Goal: Task Accomplishment & Management: Manage account settings

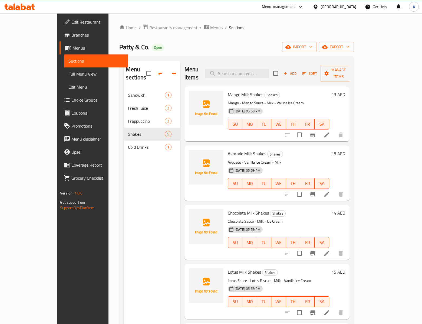
click at [208, 37] on div "Home / Restaurants management / Menus / Sections Patty & Co. Open import export…" at bounding box center [236, 206] width 234 height 364
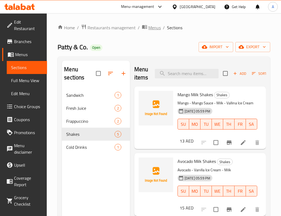
click at [153, 27] on span "Menus" at bounding box center [155, 27] width 12 height 6
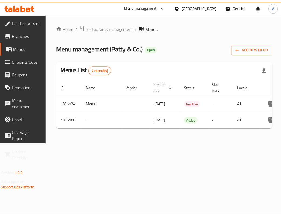
scroll to position [0, 51]
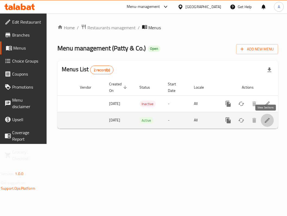
click at [269, 121] on link "enhanced table" at bounding box center [267, 120] width 13 height 13
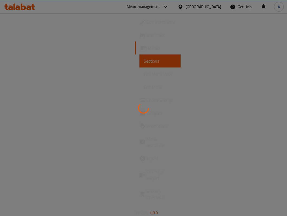
click at [103, 116] on div at bounding box center [143, 108] width 287 height 216
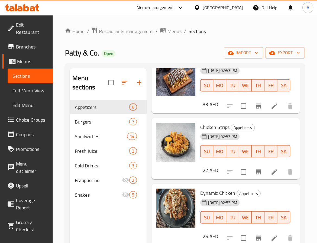
scroll to position [91, 0]
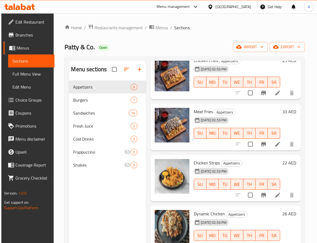
click at [308, 125] on div "Home / Restaurants management / Menus / Sections Patty & Co. Open import export…" at bounding box center [184, 165] width 261 height 305
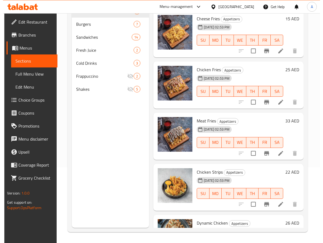
scroll to position [0, 0]
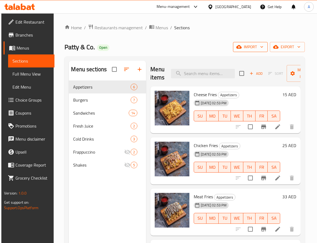
click at [236, 50] on icon "button" at bounding box center [238, 46] width 5 height 5
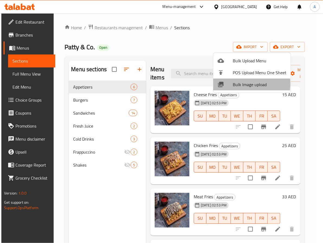
click at [240, 84] on span "Bulk Image upload" at bounding box center [259, 84] width 54 height 6
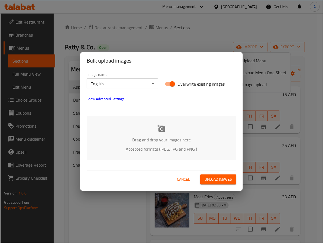
click at [163, 135] on div "Drag and drop your images here Accepted formats (JPEG, JPG and PNG )" at bounding box center [161, 138] width 149 height 44
click at [181, 177] on span "Cancel" at bounding box center [183, 179] width 13 height 7
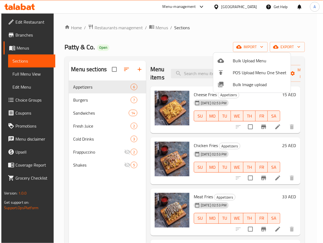
click at [155, 26] on div at bounding box center [161, 121] width 323 height 243
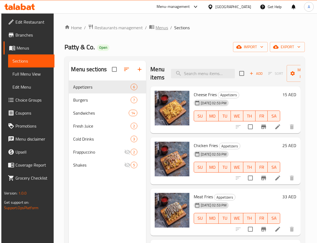
click at [155, 26] on span "Menus" at bounding box center [161, 27] width 12 height 6
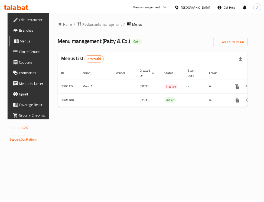
scroll to position [0, 21]
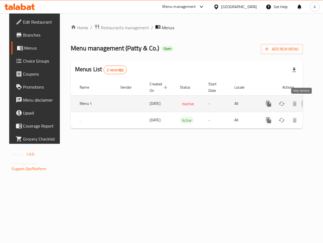
click at [304, 103] on icon "enhanced table" at bounding box center [307, 103] width 6 height 6
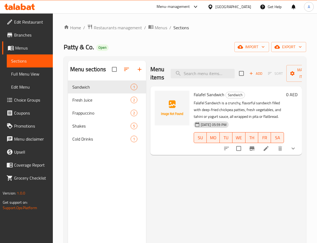
click at [199, 93] on span "Falafel Sandwich" at bounding box center [208, 94] width 31 height 8
copy h6 "Falafel Sandwich"
click at [294, 151] on icon "show more" at bounding box center [293, 148] width 6 height 6
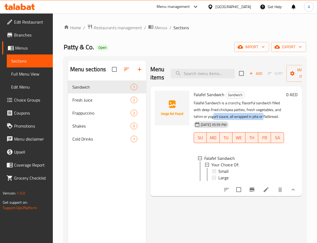
drag, startPoint x: 212, startPoint y: 116, endPoint x: 264, endPoint y: 115, distance: 51.7
click at [264, 115] on p "Falafel Sandwich is a crunchy, flavorful sandwich filled with deep-fried chickp…" at bounding box center [238, 110] width 90 height 20
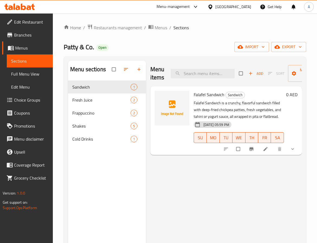
click at [199, 93] on span "Falafel Sandwich" at bounding box center [208, 94] width 31 height 8
copy h6 "Falafel Sandwich"
click at [211, 194] on div "Menu items Add Sort Manage items Falafel Sandwich Sandwich Falafel Sandwich is …" at bounding box center [224, 182] width 156 height 243
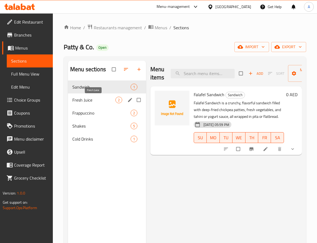
click at [83, 99] on span "Fresh Juice" at bounding box center [93, 100] width 43 height 6
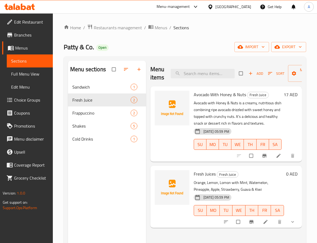
click at [200, 95] on span "Avocado With Honey & Nuts" at bounding box center [219, 94] width 52 height 8
copy h6 "Avocado With Honey & Nuts"
click at [206, 173] on span "Fresh Juices" at bounding box center [204, 174] width 22 height 8
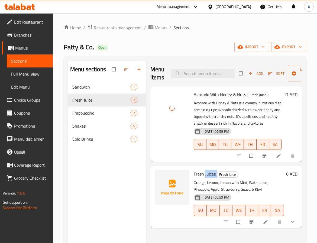
click at [206, 173] on span "Fresh Juices" at bounding box center [204, 174] width 22 height 8
copy h6 "Fresh Juices"
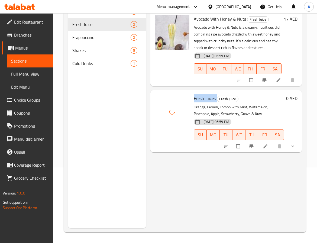
scroll to position [76, 0]
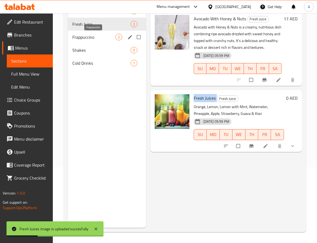
click at [111, 35] on span "Frappuccino" at bounding box center [93, 37] width 43 height 6
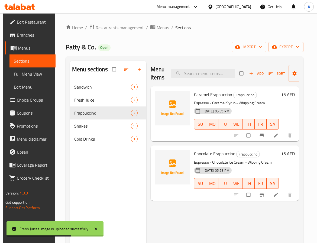
click at [200, 98] on div "Caramel Frappuccion Frappuccino Espresso - Caramel Syrup - Whipping Cream 11-08…" at bounding box center [236, 113] width 89 height 51
click at [202, 94] on span "Caramel Frappuccion" at bounding box center [213, 94] width 38 height 8
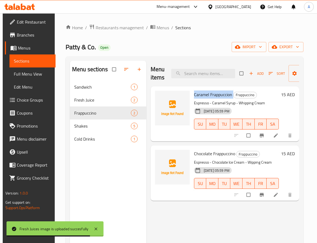
click at [202, 94] on span "Caramel Frappuccion" at bounding box center [213, 94] width 38 height 8
copy h6 "Caramel Frappuccion"
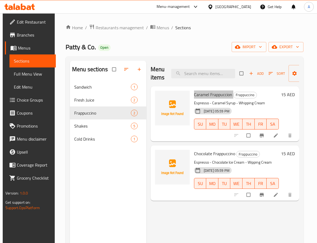
scroll to position [41, 0]
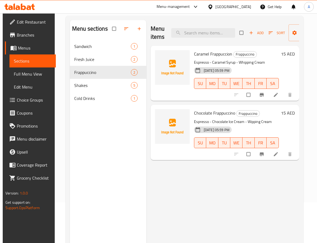
click at [199, 114] on span "Chocolate Frappuccino" at bounding box center [214, 113] width 41 height 8
copy span "Chocolate"
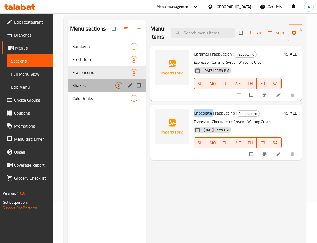
click at [75, 81] on div "Shakes 5" at bounding box center [107, 85] width 78 height 13
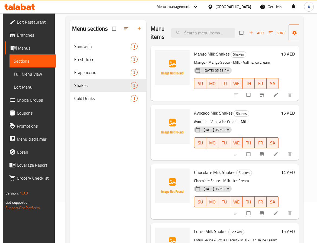
click at [197, 55] on span "Mango Milk Shakes" at bounding box center [211, 54] width 35 height 8
copy span "Mango"
click at [200, 107] on div "Avocado Milk Shakes Shakes Avocado - Vanilla Ice Cream - Milk 11-08-2025 05:59 …" at bounding box center [236, 132] width 89 height 51
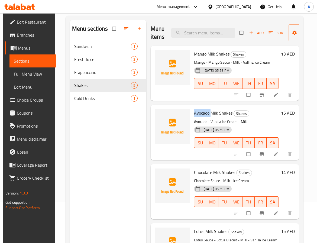
click at [200, 107] on div "Avocado Milk Shakes Shakes Avocado - Vanilla Ice Cream - Milk 11-08-2025 05:59 …" at bounding box center [236, 132] width 89 height 51
copy span "Avocado"
click at [201, 172] on span "Chocolate Milk Shakes" at bounding box center [214, 172] width 41 height 8
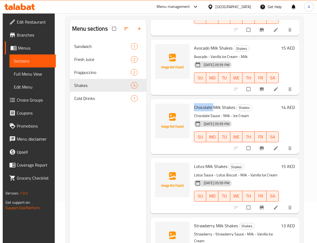
scroll to position [81, 0]
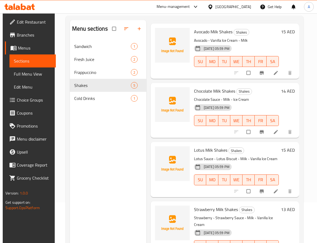
click at [197, 150] on span "Lotus Milk Shakes" at bounding box center [210, 150] width 33 height 8
copy span "Lotus"
click at [203, 205] on span "Strawberry Milk Shakes" at bounding box center [216, 209] width 44 height 8
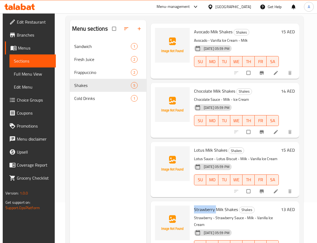
click at [203, 205] on span "Strawberry Milk Shakes" at bounding box center [216, 209] width 44 height 8
copy span "Strawberry"
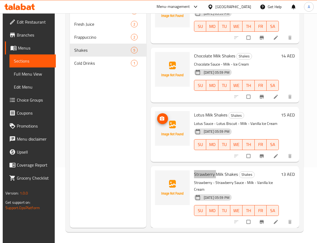
scroll to position [12, 0]
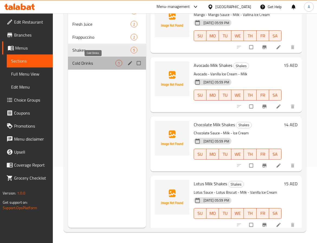
click at [110, 65] on span "Cold Drinks" at bounding box center [93, 63] width 43 height 6
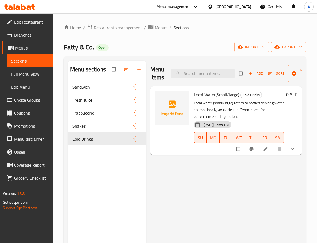
click at [196, 96] on span "Local Water(Small/large)" at bounding box center [215, 94] width 45 height 8
click at [209, 95] on span "Local Water(Small/large)" at bounding box center [215, 94] width 45 height 8
click at [88, 178] on div "Menu sections Sandwich 1 Fresh Juice 2 Frappuccino 2 Shakes 5 Cold Drinks 1" at bounding box center [107, 182] width 78 height 243
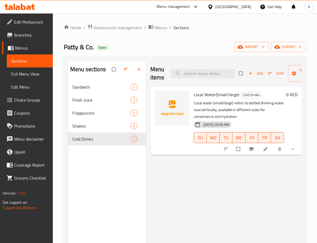
click at [184, 163] on div "Menu items Add Sort Manage items Local Water(Small/large) Cold Drinks Local wat…" at bounding box center [224, 182] width 156 height 243
click at [81, 127] on span "Shakes" at bounding box center [93, 126] width 43 height 6
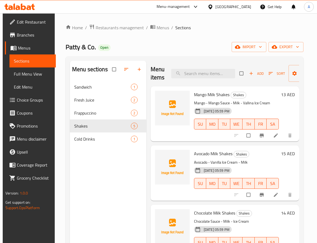
scroll to position [94, 0]
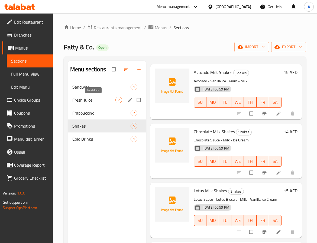
click at [83, 97] on span "Fresh Juice" at bounding box center [93, 100] width 43 height 6
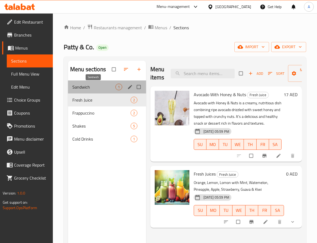
click at [85, 86] on span "Sandwich" at bounding box center [93, 87] width 43 height 6
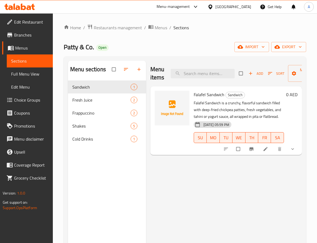
click at [158, 126] on div at bounding box center [171, 120] width 39 height 64
click at [158, 28] on span "Menus" at bounding box center [160, 27] width 12 height 6
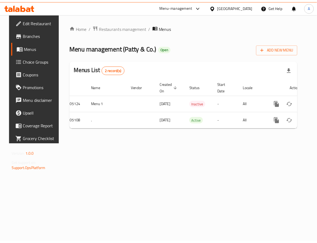
scroll to position [0, 21]
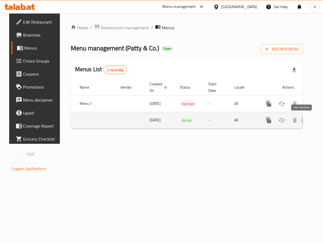
click at [304, 120] on icon "enhanced table" at bounding box center [307, 120] width 6 height 6
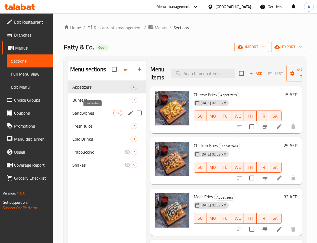
click at [95, 110] on span "Sandwiches" at bounding box center [92, 113] width 41 height 6
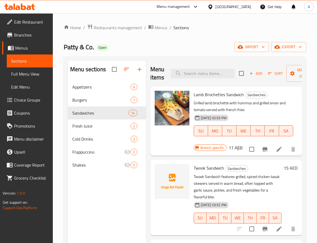
scroll to position [41, 0]
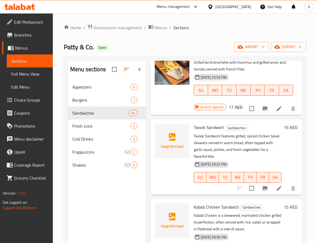
click at [200, 127] on span "Twook Sandwich" at bounding box center [208, 127] width 30 height 8
click at [209, 126] on span "Twook Sandwich" at bounding box center [208, 127] width 30 height 8
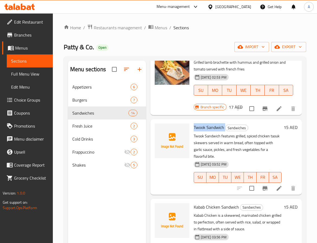
click at [209, 126] on span "Twook Sandwich" at bounding box center [208, 127] width 30 height 8
click at [239, 150] on p "Twook Sandwich features grilled, spiced chicken taouk skewers served in warm br…" at bounding box center [237, 146] width 88 height 27
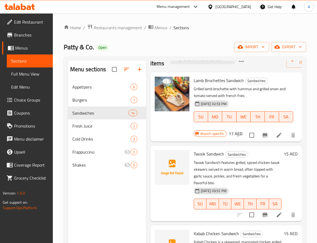
scroll to position [0, 0]
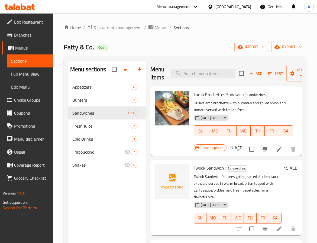
click at [239, 109] on p "Grilled lamb brochette with hummus and grilled onion and tomato served with fre…" at bounding box center [242, 107] width 99 height 14
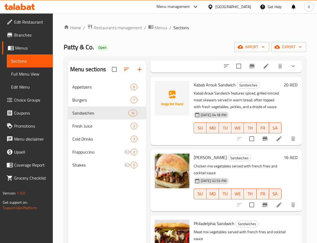
click at [199, 89] on span "Kabab Arouk Sandwich" at bounding box center [214, 85] width 42 height 8
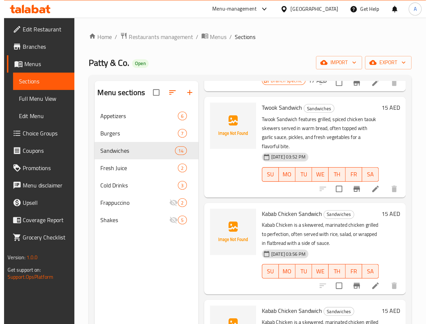
scroll to position [0, 0]
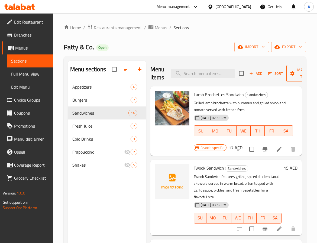
click at [289, 73] on icon "button" at bounding box center [291, 73] width 5 height 5
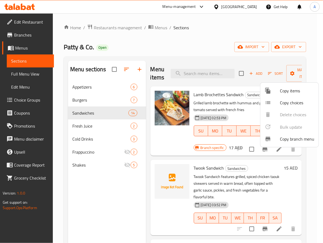
click at [253, 50] on div at bounding box center [161, 121] width 323 height 243
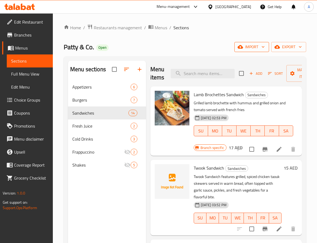
click at [253, 48] on span "import" at bounding box center [251, 47] width 26 height 7
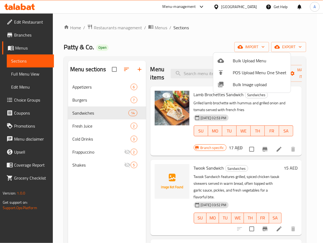
click at [244, 84] on span "Bulk Image upload" at bounding box center [259, 84] width 54 height 6
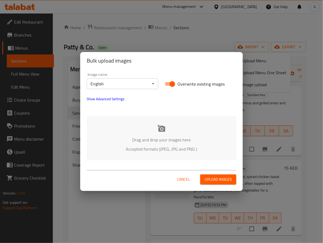
click at [114, 83] on body "​ Menu-management United Arab Emirates Get Help A Edit Restaurant Branches Menu…" at bounding box center [161, 127] width 323 height 229
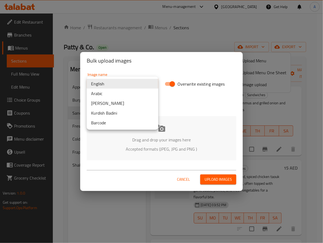
click at [182, 127] on div at bounding box center [161, 121] width 323 height 243
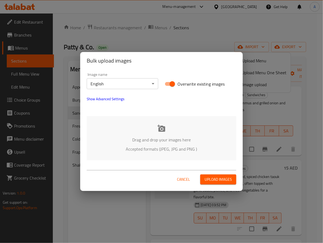
click at [162, 134] on div "Drag and drop your images here Accepted formats (JPEG, JPG and PNG )" at bounding box center [161, 138] width 149 height 44
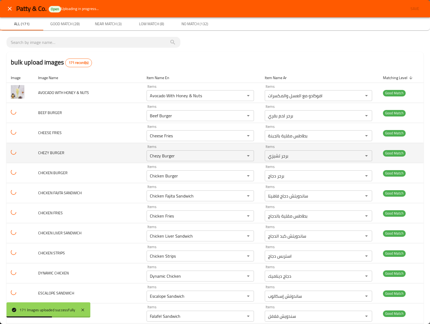
scroll to position [541, 0]
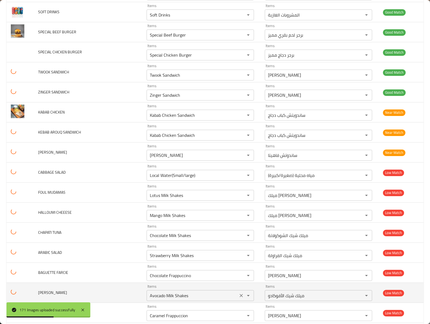
click at [239, 242] on icon "Clear" at bounding box center [241, 315] width 5 height 5
click at [239, 242] on icon "Clear" at bounding box center [241, 294] width 5 height 5
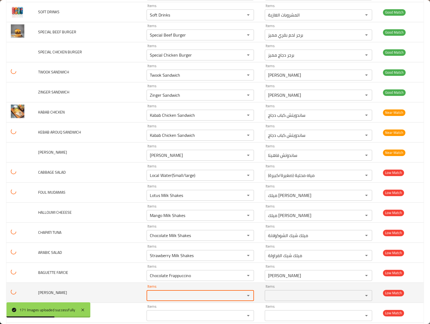
scroll to position [758, 0]
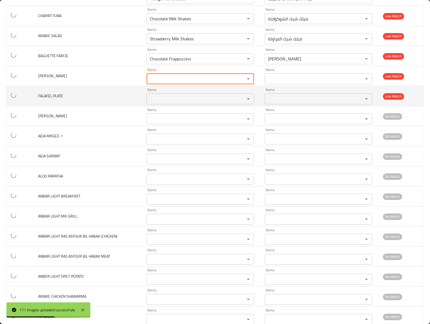
click at [103, 103] on td "FALAFEL PLATE" at bounding box center [88, 96] width 108 height 20
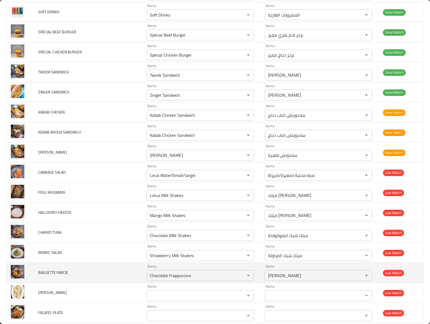
scroll to position [595, 0]
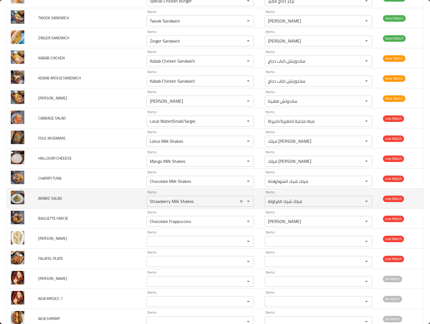
drag, startPoint x: 237, startPoint y: 233, endPoint x: 239, endPoint y: 209, distance: 23.9
click at [239, 224] on icon "Clear" at bounding box center [241, 220] width 5 height 5
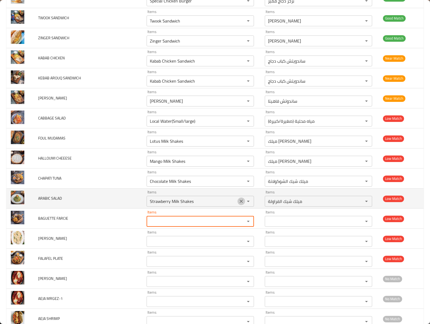
click at [239, 204] on icon "Clear" at bounding box center [241, 200] width 5 height 5
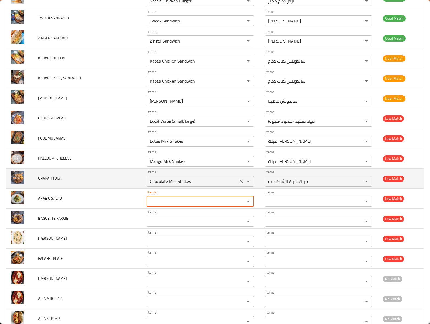
click at [235, 186] on div "Chocolate Milk Shakes Items" at bounding box center [200, 181] width 107 height 11
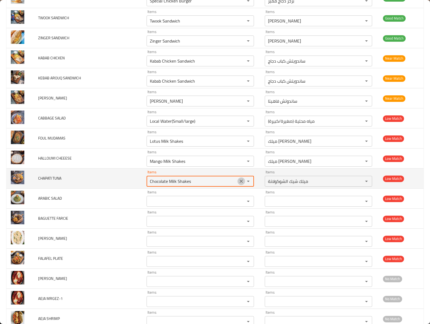
click at [240, 183] on icon "Clear" at bounding box center [241, 180] width 3 height 3
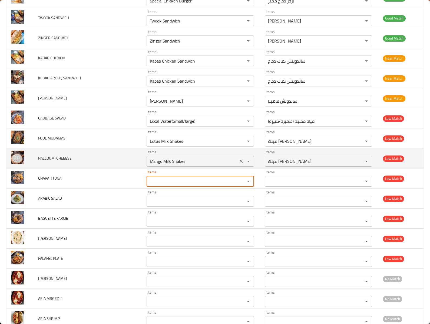
click at [239, 164] on icon "Clear" at bounding box center [241, 160] width 5 height 5
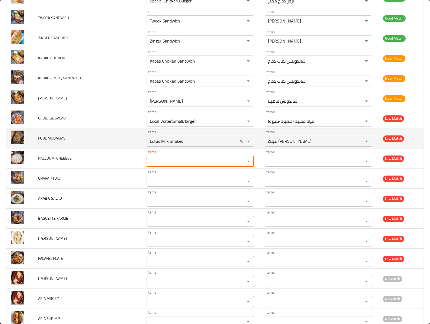
click at [239, 144] on icon "Clear" at bounding box center [241, 140] width 5 height 5
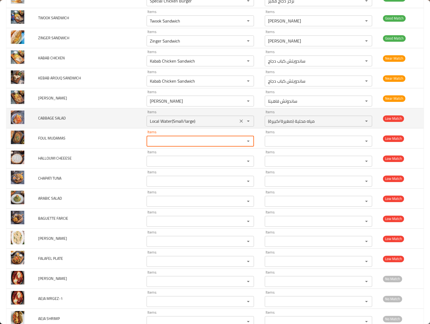
click at [239, 124] on icon "Clear" at bounding box center [241, 120] width 5 height 5
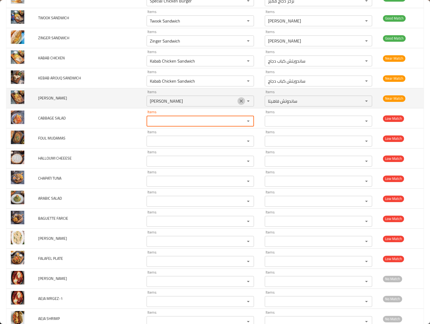
click at [239, 104] on icon "Clear" at bounding box center [241, 100] width 5 height 5
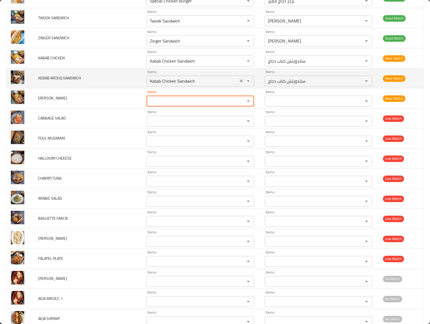
click at [239, 84] on icon "Clear" at bounding box center [241, 80] width 5 height 5
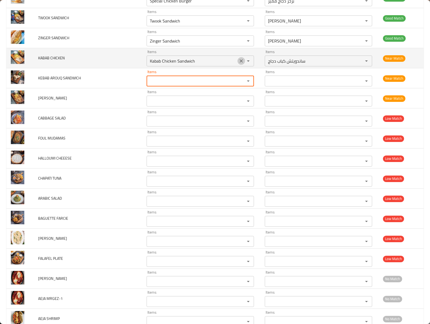
click at [239, 64] on icon "Clear" at bounding box center [241, 60] width 5 height 5
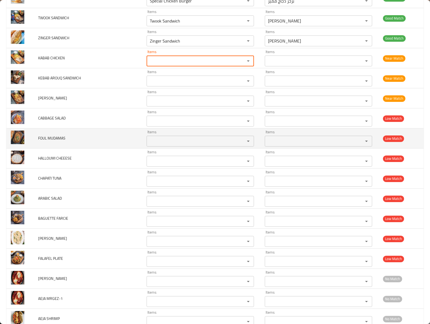
click at [125, 146] on td "FOUL MUDAMAS" at bounding box center [88, 138] width 108 height 20
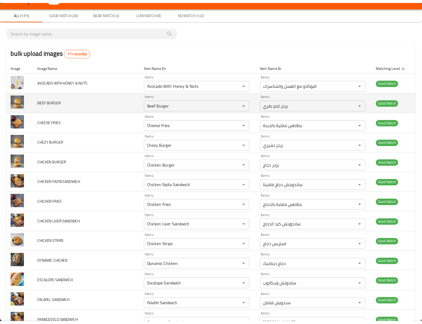
scroll to position [0, 0]
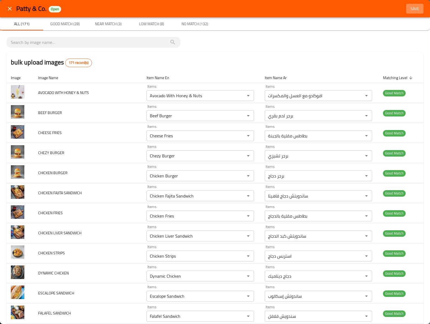
click at [322, 6] on span "Save" at bounding box center [415, 8] width 13 height 7
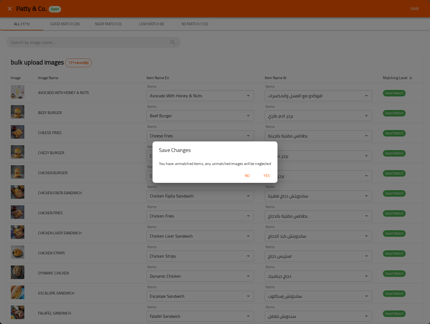
click at [269, 175] on span "Yes" at bounding box center [266, 175] width 13 height 7
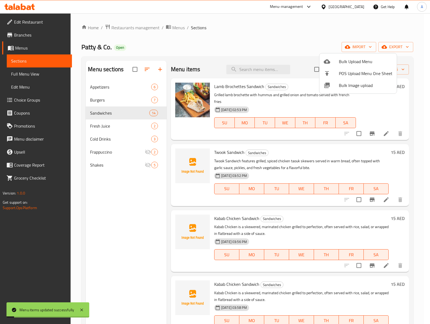
click at [128, 242] on div at bounding box center [215, 162] width 430 height 324
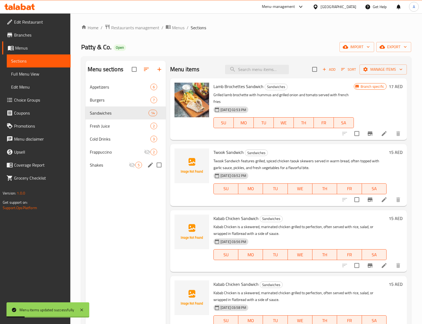
click at [100, 162] on div "Shakes 5" at bounding box center [126, 164] width 80 height 13
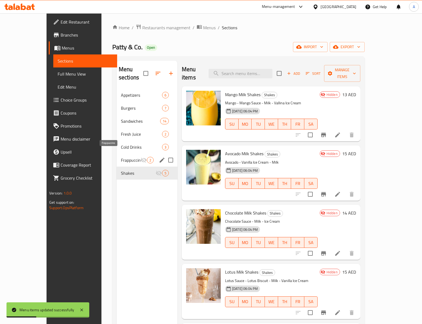
click at [121, 157] on span "Frappuccino" at bounding box center [130, 160] width 19 height 6
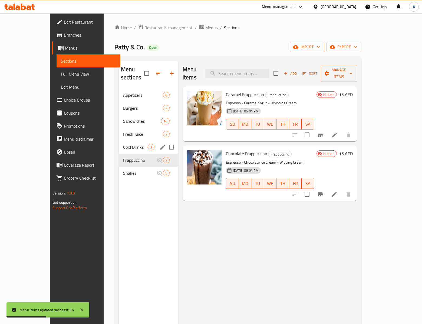
click at [119, 143] on div "Cold Drinks 3" at bounding box center [149, 146] width 60 height 13
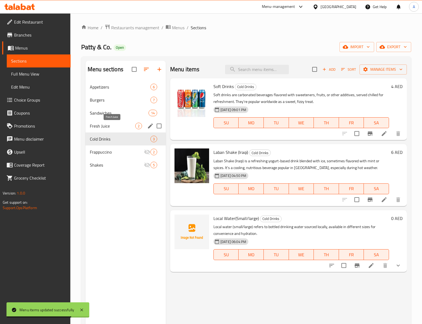
click at [100, 125] on span "Fresh Juice" at bounding box center [112, 126] width 45 height 6
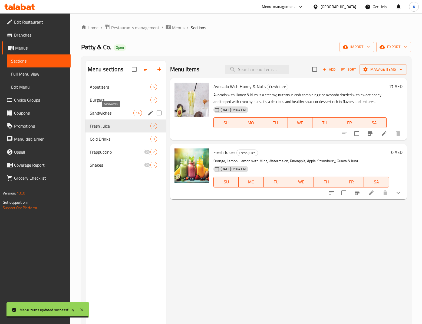
click at [101, 115] on span "Sandwiches" at bounding box center [112, 113] width 44 height 6
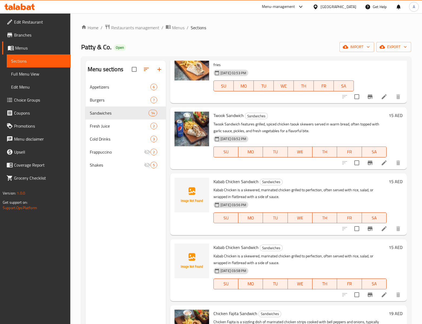
scroll to position [54, 0]
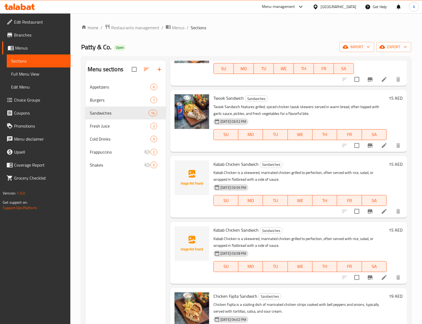
click at [215, 159] on div "Kabab Chicken Sandwich Sandwiches Kabab Chicken is a skewered, marinated chicke…" at bounding box center [299, 186] width 177 height 57
click at [216, 162] on span "Kabab Chicken Sandwich" at bounding box center [235, 164] width 45 height 8
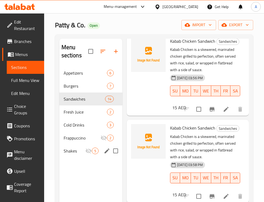
scroll to position [68, 0]
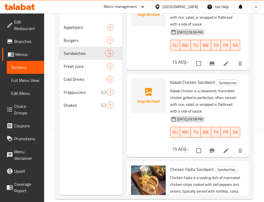
click at [149, 132] on div at bounding box center [148, 115] width 39 height 78
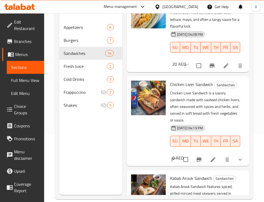
scroll to position [653, 0]
click at [152, 151] on div at bounding box center [148, 120] width 39 height 85
click at [108, 135] on div "Menu sections Appetizers 6 Burgers 7 Sandwiches 14 Fresh Juice 2 Cold Drinks 3 …" at bounding box center [90, 94] width 63 height 202
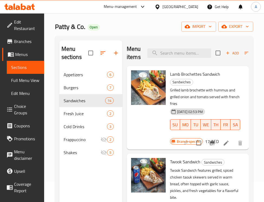
scroll to position [0, 0]
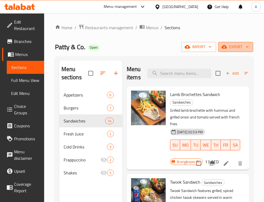
click at [243, 42] on button "export" at bounding box center [235, 47] width 35 height 10
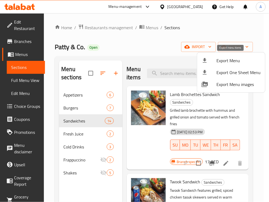
click at [241, 60] on span "Export Menu" at bounding box center [238, 60] width 44 height 6
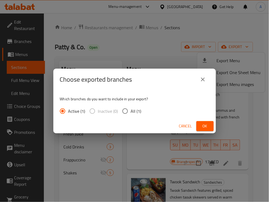
click at [127, 114] on input "All (1)" at bounding box center [124, 111] width 11 height 11
radio input "true"
click at [217, 129] on div "Choose exported branches Which branches do you want to include in your export? …" at bounding box center [134, 101] width 269 height 202
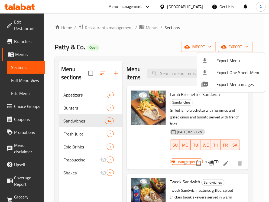
click at [209, 126] on div at bounding box center [134, 101] width 269 height 202
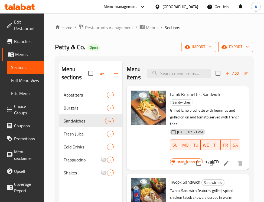
click at [233, 48] on span "export" at bounding box center [235, 47] width 26 height 7
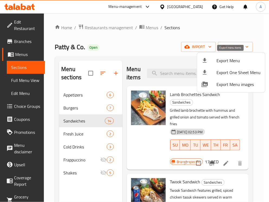
click at [229, 59] on span "Export Menu" at bounding box center [238, 60] width 44 height 6
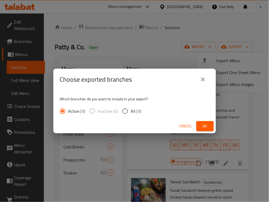
click at [138, 108] on span "All (1)" at bounding box center [136, 111] width 11 height 6
click at [131, 108] on input "All (1)" at bounding box center [124, 111] width 11 height 11
radio input "true"
click at [206, 125] on span "Ok" at bounding box center [204, 126] width 9 height 7
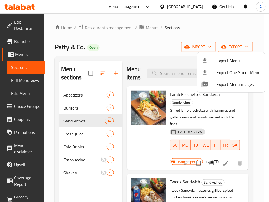
click at [145, 49] on div at bounding box center [134, 101] width 269 height 202
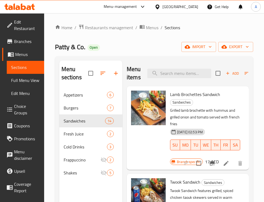
click at [195, 6] on div "United Arab Emirates" at bounding box center [180, 7] width 36 height 6
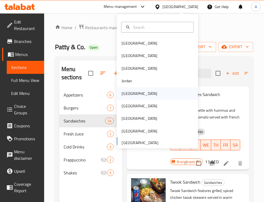
click at [124, 94] on div "[GEOGRAPHIC_DATA]" at bounding box center [139, 93] width 36 height 6
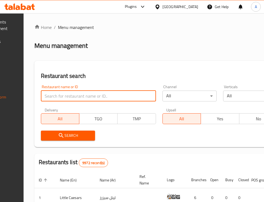
click at [87, 94] on input "search" at bounding box center [98, 96] width 115 height 11
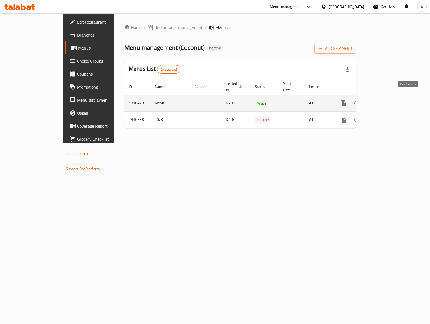
click at [287, 103] on link "enhanced table" at bounding box center [382, 103] width 13 height 13
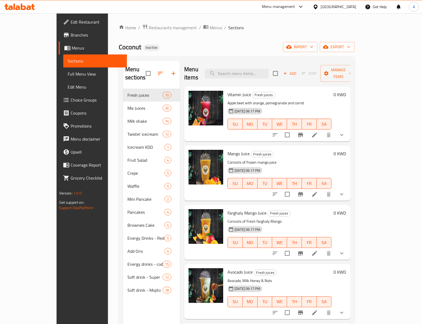
click at [228, 57] on div "Menu sections Fresh juices 10 Mix Juices 26 Milk shake 14 Twister icecream 12 I…" at bounding box center [237, 222] width 236 height 332
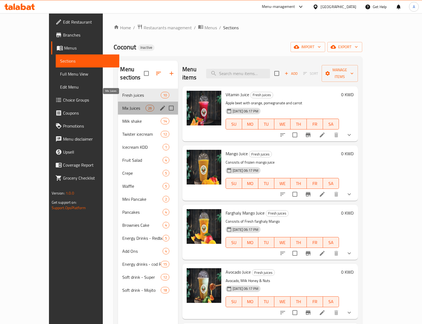
click at [128, 105] on span "Mix Juices" at bounding box center [133, 108] width 23 height 6
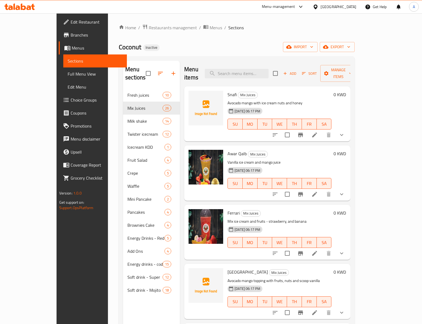
click at [287, 35] on div "Home / Restaurants management / Menus / Sections Coconut Inactive import export…" at bounding box center [237, 206] width 236 height 364
click at [287, 44] on span "import" at bounding box center [300, 47] width 26 height 7
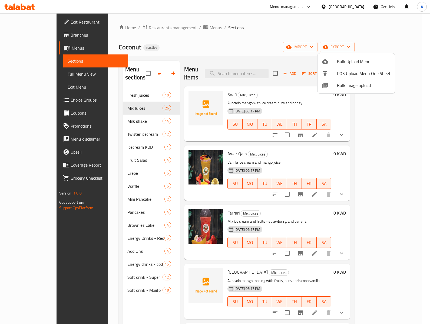
click at [287, 84] on span "Bulk Image upload" at bounding box center [364, 85] width 54 height 6
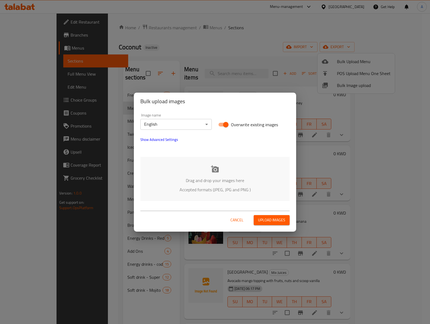
click at [209, 175] on div "Drag and drop your images here Accepted formats (JPEG, JPG and PNG )" at bounding box center [214, 179] width 149 height 44
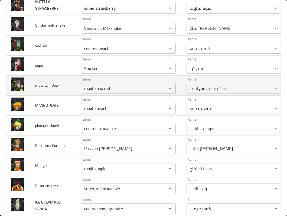
scroll to position [1764, 0]
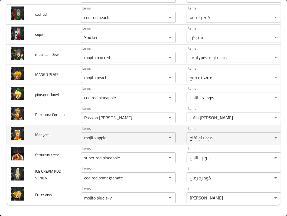
click at [46, 131] on span "Mariyam" at bounding box center [42, 134] width 14 height 7
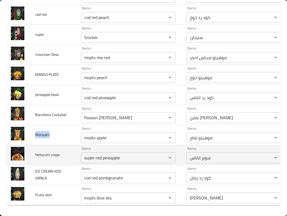
copy span "Mariyam"
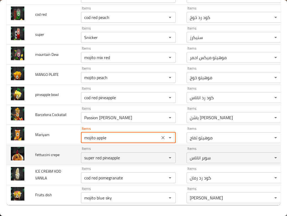
drag, startPoint x: 105, startPoint y: 135, endPoint x: 35, endPoint y: 139, distance: 70.2
paste input "Mariyam"
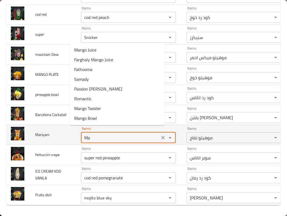
type input "M"
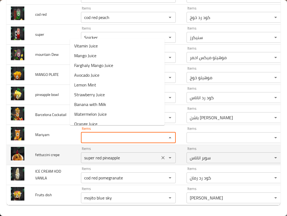
click at [103, 154] on crepe "super red pineapple" at bounding box center [120, 158] width 75 height 8
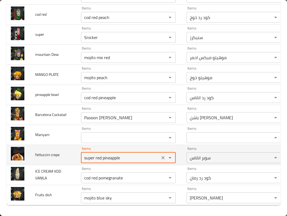
click at [103, 154] on crepe "super red pineapple" at bounding box center [120, 158] width 75 height 8
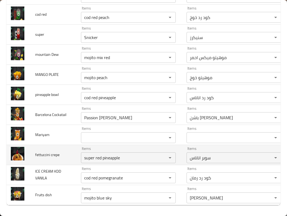
click at [38, 151] on span "fettuccini crepe" at bounding box center [47, 154] width 24 height 7
copy span "fettuccini"
click at [115, 154] on crepe "super red pineapple" at bounding box center [120, 158] width 75 height 8
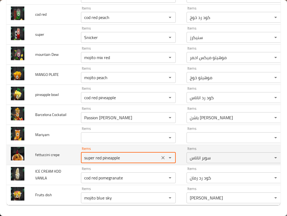
click at [115, 154] on crepe "super red pineapple" at bounding box center [120, 158] width 75 height 8
paste crepe "fettuccini"
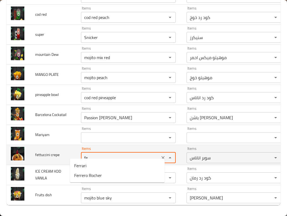
type crepe "f"
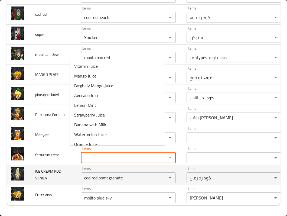
click at [63, 170] on td "ICE CREAM KDD VANILA" at bounding box center [54, 175] width 46 height 20
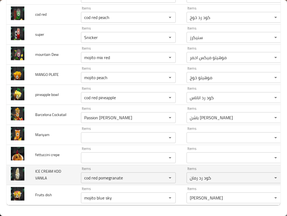
click at [47, 172] on span "ICE CREAM KDD VANILA" at bounding box center [48, 174] width 26 height 14
copy span "VANILA"
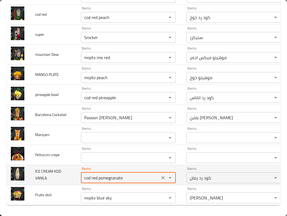
paste VANILA "VANILA"
drag, startPoint x: 36, startPoint y: 174, endPoint x: 31, endPoint y: 174, distance: 4.9
click at [31, 174] on tr "ICE CREAM KDD VANILA Items cod red pomegranate Items Items كود رد رمان Items Lo…" at bounding box center [162, 175] width 313 height 20
type VANILA "VANILA"
drag, startPoint x: 149, startPoint y: 173, endPoint x: 138, endPoint y: 177, distance: 12.2
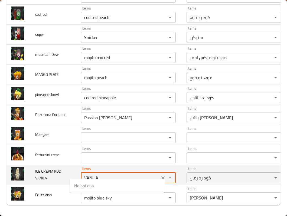
click at [160, 175] on icon "Clear" at bounding box center [162, 177] width 5 height 5
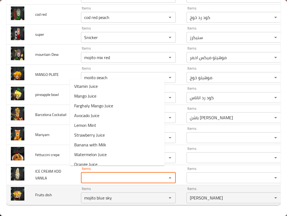
click at [48, 196] on td "Fruits dish" at bounding box center [54, 195] width 46 height 20
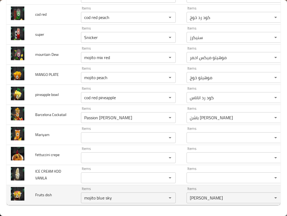
click at [38, 191] on span "Fruits dish" at bounding box center [43, 194] width 17 height 7
copy span "Fruits"
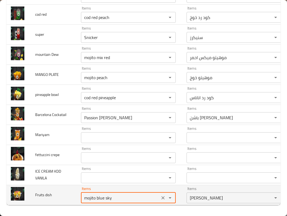
drag, startPoint x: 58, startPoint y: 193, endPoint x: 50, endPoint y: 193, distance: 7.6
click at [51, 193] on tr "Fruits dish Items mojito blue sky Items Items موهيتو بلو سكاي Items Low Match" at bounding box center [162, 195] width 313 height 20
paste dish "Fruits"
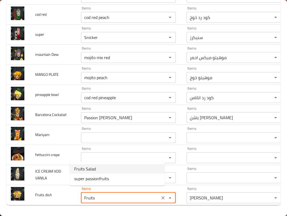
click at [89, 170] on span "Fruits Salad" at bounding box center [85, 168] width 22 height 6
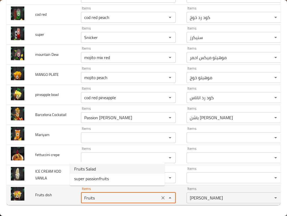
type dish "Fruits Salad"
type dish-ar "طبق سلطة فواكه"
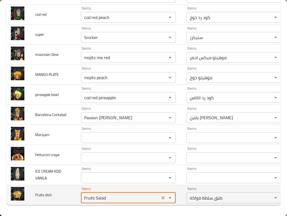
click at [86, 194] on dish "Fruits Salad" at bounding box center [120, 198] width 75 height 8
type dish "Fruits Salad"
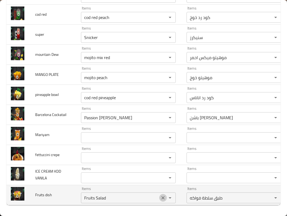
click at [160, 195] on icon "Clear" at bounding box center [162, 197] width 5 height 5
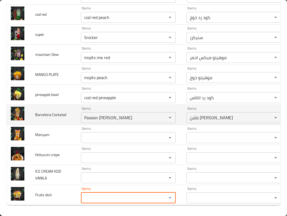
click at [36, 112] on span "Barcelona Cockatail" at bounding box center [50, 114] width 31 height 7
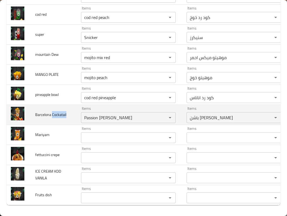
click at [36, 112] on span "Barcelona Cockatail" at bounding box center [50, 114] width 31 height 7
copy span "Cockatail"
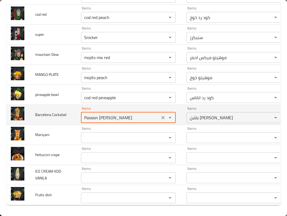
drag, startPoint x: 141, startPoint y: 109, endPoint x: 69, endPoint y: 115, distance: 72.2
click at [83, 114] on Cockatail "Passion [PERSON_NAME]" at bounding box center [120, 118] width 75 height 8
paste Cockatail "Cockatail"
type Cockatail "Cockatail"
click at [160, 115] on icon "Clear" at bounding box center [162, 117] width 5 height 5
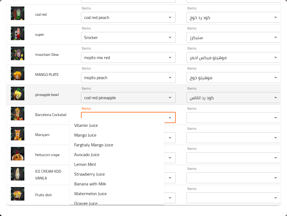
click at [38, 91] on span "pineapple bowl" at bounding box center [47, 94] width 24 height 7
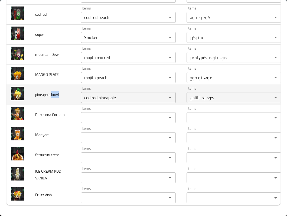
click at [38, 91] on span "pineapple bowl" at bounding box center [47, 94] width 24 height 7
click at [45, 91] on span "pineapple bowl" at bounding box center [47, 94] width 24 height 7
copy span "pineapple"
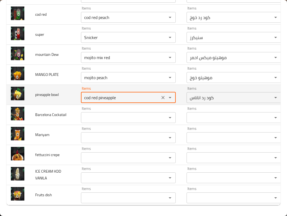
drag, startPoint x: 73, startPoint y: 93, endPoint x: 61, endPoint y: 93, distance: 11.6
click at [61, 93] on tr "pineapple bowl Items cod red pineapple Items Items كود رد اناناس Items Low Match" at bounding box center [162, 94] width 313 height 20
paste bowl "pineapple"
type bowl "pineapple"
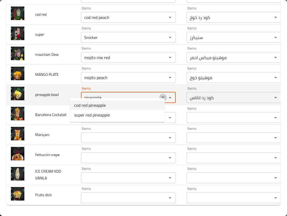
click at [161, 96] on icon "Clear" at bounding box center [162, 97] width 3 height 3
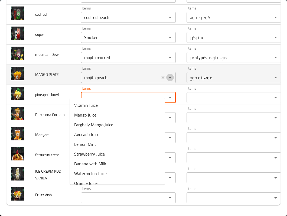
click at [166, 74] on button "Open" at bounding box center [170, 78] width 8 height 8
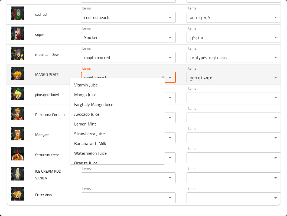
click at [160, 75] on icon "Clear" at bounding box center [162, 77] width 5 height 5
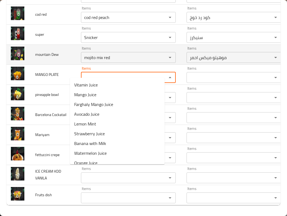
click at [50, 54] on td "mountain Dew" at bounding box center [54, 54] width 46 height 20
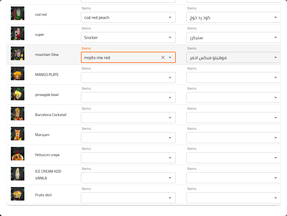
drag, startPoint x: 115, startPoint y: 48, endPoint x: 41, endPoint y: 48, distance: 73.6
click at [42, 48] on tr "mountain Dew Items mojito mix red Items Items موهيتو ميكس احمر Items Low Match" at bounding box center [162, 54] width 313 height 20
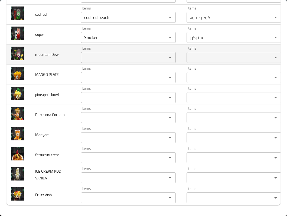
click at [57, 51] on span "mountain Dew" at bounding box center [47, 54] width 24 height 7
click at [53, 51] on span "mountain Dew" at bounding box center [47, 54] width 24 height 7
copy span "Dew"
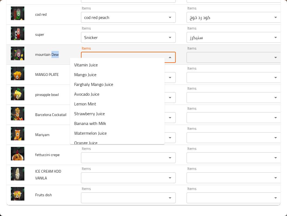
click at [118, 54] on Dew "Items" at bounding box center [120, 58] width 75 height 8
paste Dew "Dew"
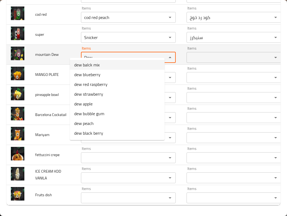
drag, startPoint x: 150, startPoint y: 52, endPoint x: 51, endPoint y: 55, distance: 99.4
click at [51, 55] on tr "mountain Dew Items Dew Items Items Items Low Match" at bounding box center [162, 54] width 313 height 20
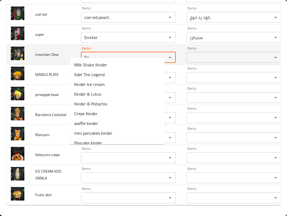
type Dew "D"
click at [61, 44] on td "mountain Dew" at bounding box center [54, 54] width 46 height 20
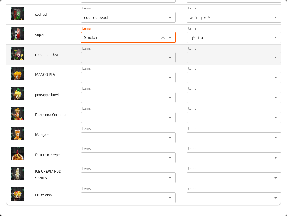
drag, startPoint x: 95, startPoint y: 28, endPoint x: 46, endPoint y: 43, distance: 51.8
click at [42, 34] on tr "super Items Snicker Items Items سنيكرز Items Low Match" at bounding box center [162, 34] width 313 height 20
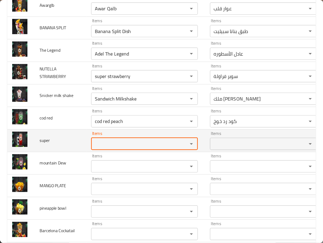
scroll to position [1656, 0]
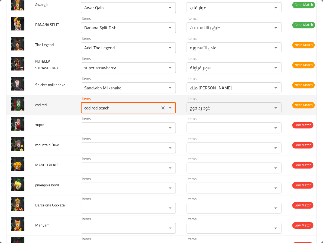
drag, startPoint x: 120, startPoint y: 124, endPoint x: 53, endPoint y: 120, distance: 66.9
click at [53, 115] on tr "cod red Items cod red peach Items Items كود رد خوخ Items Near Match" at bounding box center [162, 105] width 313 height 20
click at [89, 111] on red "cod red peach" at bounding box center [120, 108] width 75 height 8
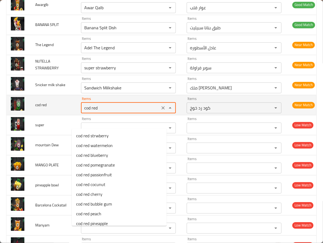
type red "cod red"
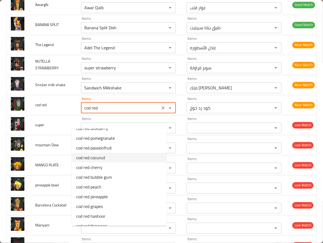
scroll to position [43, 0]
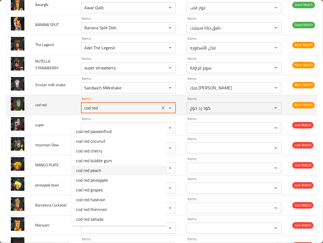
drag, startPoint x: 104, startPoint y: 116, endPoint x: 58, endPoint y: 124, distance: 46.9
click at [56, 115] on tr "cod red Items cod red Items Items كود رد خوخ Items Near Match" at bounding box center [162, 105] width 313 height 20
click at [83, 111] on red "cod red" at bounding box center [120, 108] width 75 height 8
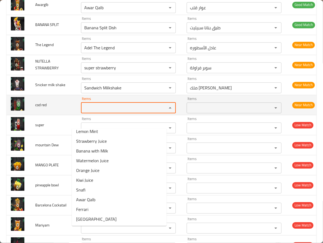
scroll to position [0, 0]
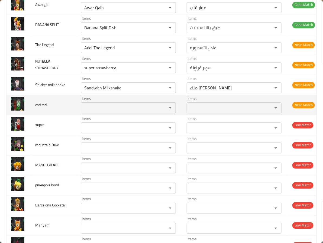
click at [77, 115] on td "Items Items" at bounding box center [130, 105] width 106 height 20
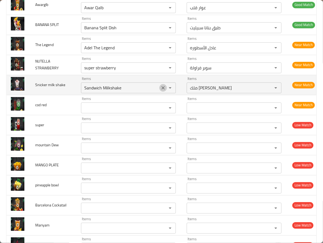
click at [160, 90] on icon "Clear" at bounding box center [162, 87] width 5 height 5
click at [47, 95] on td "Snicker milk shake" at bounding box center [54, 85] width 46 height 20
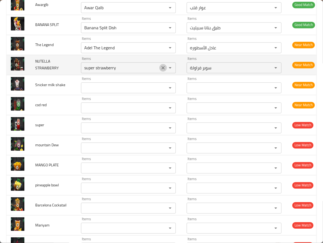
click at [160, 70] on icon "Clear" at bounding box center [162, 67] width 5 height 5
click at [41, 71] on span "NUTELLA STRAWBERRY" at bounding box center [47, 65] width 24 height 14
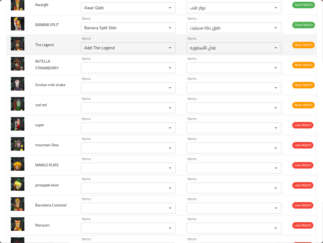
click at [54, 55] on td "The Legend" at bounding box center [54, 45] width 46 height 20
drag, startPoint x: 84, startPoint y: 60, endPoint x: 47, endPoint y: 60, distance: 37.1
click at [47, 55] on tr "The Legend Items Adel The Legend Items Items عادل الأسطوره Items Near Match" at bounding box center [162, 45] width 313 height 20
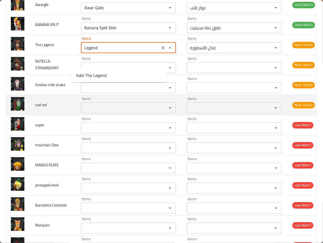
type Legend "Adel The Legend"
click at [35, 110] on td "cod red" at bounding box center [54, 105] width 46 height 20
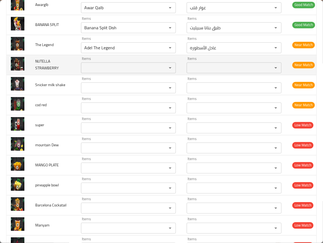
click at [167, 75] on td "Items Items" at bounding box center [130, 65] width 106 height 20
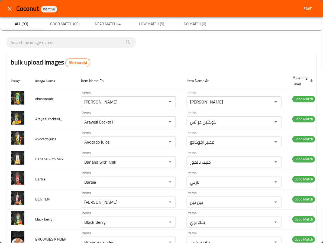
click at [287, 4] on button "Save" at bounding box center [307, 9] width 17 height 10
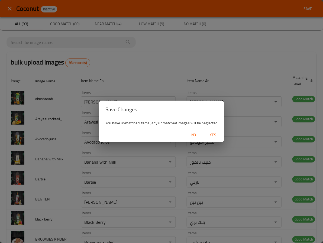
click at [212, 132] on span "Yes" at bounding box center [212, 134] width 13 height 7
click at [207, 135] on span "button" at bounding box center [212, 134] width 13 height 5
click at [196, 135] on span "No" at bounding box center [193, 134] width 13 height 7
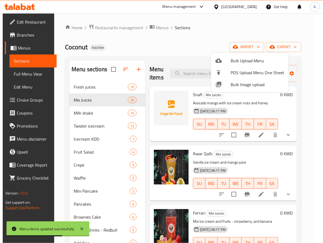
click at [131, 41] on div at bounding box center [161, 121] width 323 height 243
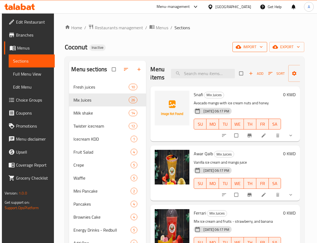
click at [254, 50] on span "import" at bounding box center [249, 47] width 26 height 7
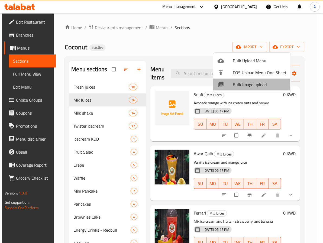
click at [241, 84] on span "Bulk Image upload" at bounding box center [259, 84] width 54 height 6
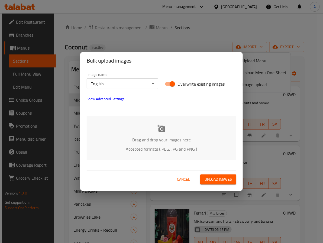
click at [146, 141] on p "Drag and drop your images here" at bounding box center [161, 139] width 133 height 6
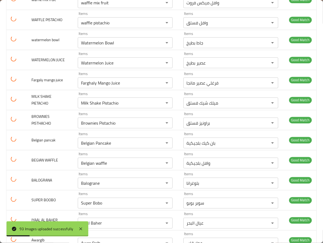
scroll to position [1705, 0]
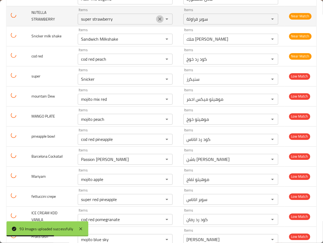
click at [158, 21] on icon "Clear" at bounding box center [159, 18] width 3 height 3
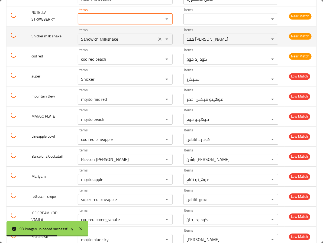
click at [157, 42] on icon "Clear" at bounding box center [159, 38] width 5 height 5
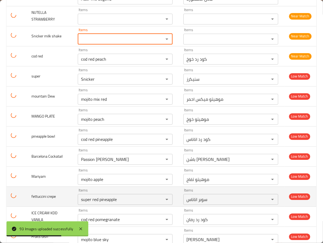
scroll to position [1731, 0]
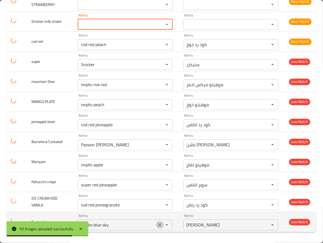
click at [157, 223] on icon "Clear" at bounding box center [159, 224] width 5 height 5
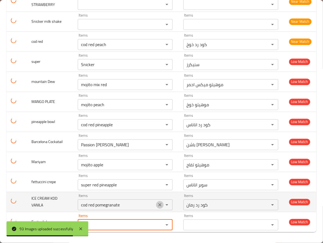
click at [158, 204] on icon "Clear" at bounding box center [159, 204] width 3 height 3
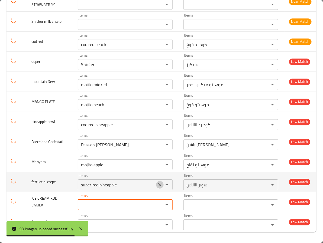
click at [156, 187] on button "Clear" at bounding box center [160, 185] width 8 height 8
click at [156, 184] on div "enhanced table" at bounding box center [163, 185] width 14 height 8
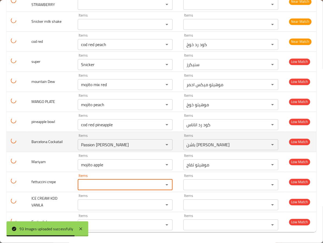
click at [157, 163] on icon "Clear" at bounding box center [159, 164] width 5 height 5
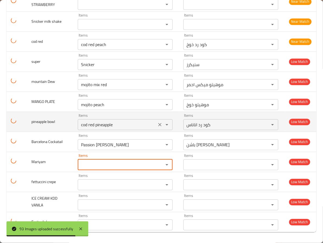
click at [154, 142] on div "Passion Mango Smoothie Items" at bounding box center [125, 144] width 95 height 11
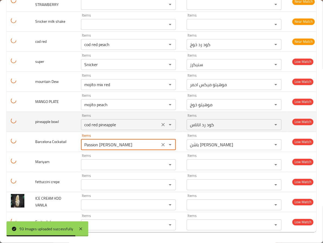
click at [152, 122] on div "Items cod red pineapple Items" at bounding box center [128, 121] width 95 height 17
click at [160, 127] on icon "Clear" at bounding box center [162, 124] width 5 height 5
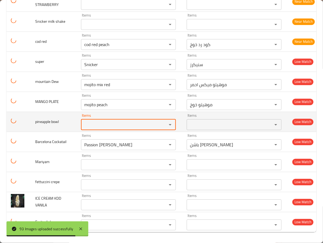
drag, startPoint x: 152, startPoint y: 145, endPoint x: 153, endPoint y: 124, distance: 20.9
click at [160, 146] on icon "Clear" at bounding box center [162, 144] width 5 height 5
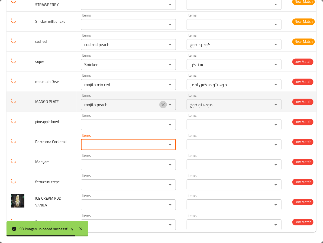
click at [160, 107] on icon "Clear" at bounding box center [162, 104] width 5 height 5
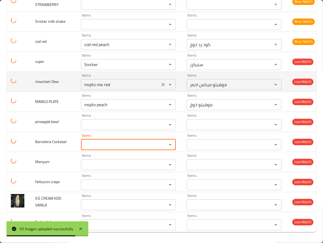
click at [159, 108] on div "enhanced table" at bounding box center [166, 105] width 14 height 8
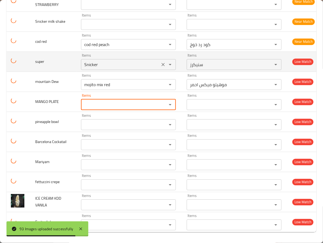
click at [160, 87] on icon "Clear" at bounding box center [162, 84] width 5 height 5
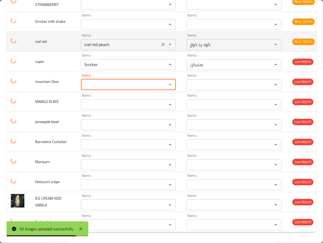
click at [161, 66] on icon "Clear" at bounding box center [162, 64] width 3 height 3
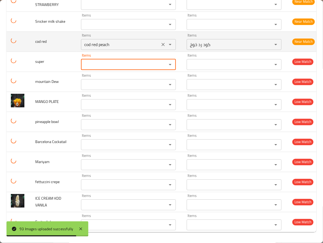
click at [160, 47] on icon "Clear" at bounding box center [162, 44] width 5 height 5
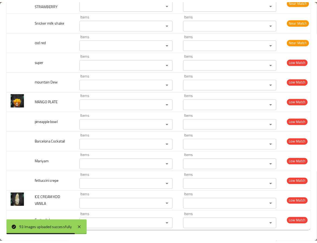
scroll to position [0, 0]
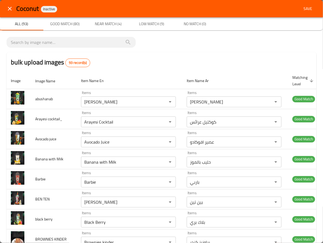
click at [150, 59] on div "bulk upload images 93 record(s)" at bounding box center [161, 62] width 310 height 21
click at [302, 6] on span "Save" at bounding box center [307, 8] width 13 height 7
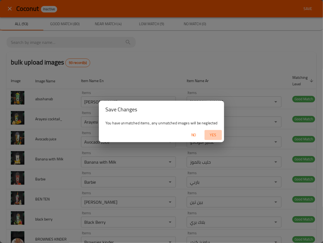
click at [212, 135] on span "Yes" at bounding box center [212, 134] width 13 height 7
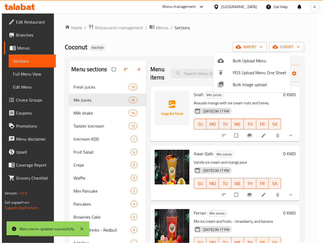
click at [196, 92] on div at bounding box center [161, 121] width 323 height 243
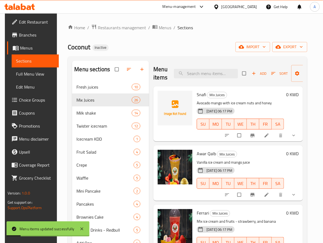
click at [196, 92] on span "Snafi" at bounding box center [200, 94] width 9 height 8
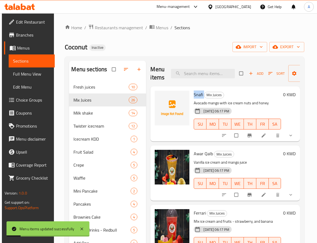
copy h6 "Snafi"
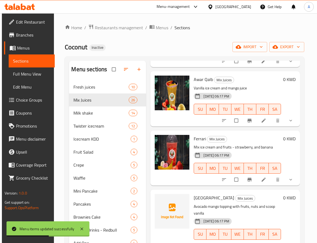
scroll to position [203, 0]
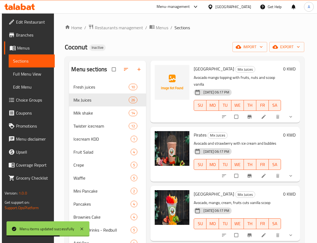
click at [200, 66] on span "[GEOGRAPHIC_DATA]" at bounding box center [213, 69] width 40 height 8
copy h6 "[GEOGRAPHIC_DATA]"
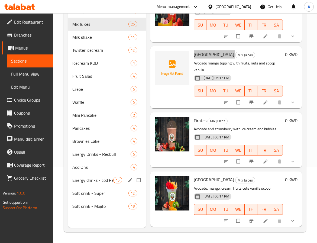
scroll to position [122, 0]
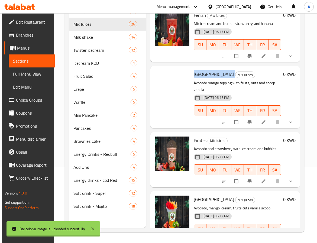
click at [244, 86] on p "Avocado mango topping with fruits, nuts and scoop vanilla" at bounding box center [236, 87] width 87 height 14
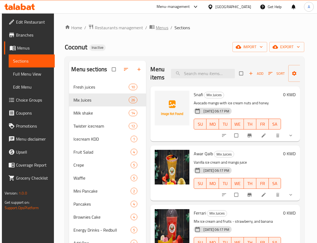
click at [151, 24] on icon "breadcrumb" at bounding box center [151, 26] width 5 height 5
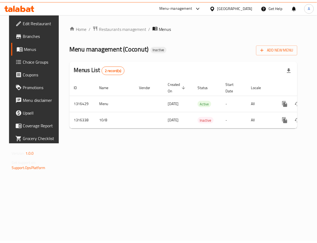
scroll to position [0, 21]
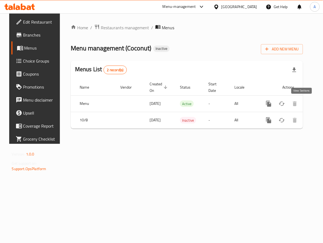
drag, startPoint x: 302, startPoint y: 101, endPoint x: 235, endPoint y: 1, distance: 121.0
click at [304, 101] on icon "enhanced table" at bounding box center [307, 103] width 6 height 6
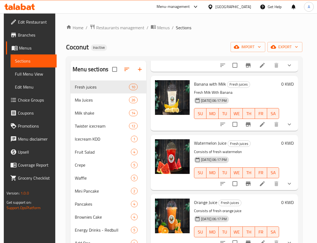
scroll to position [376, 0]
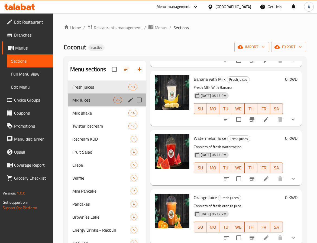
click at [107, 94] on div "Mix Juices 26" at bounding box center [107, 99] width 78 height 13
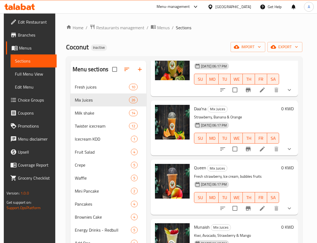
scroll to position [1055, 0]
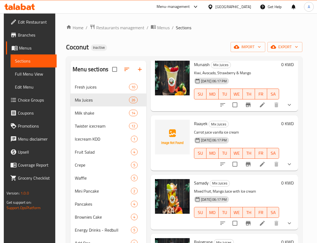
click at [199, 119] on span "Raayek" at bounding box center [201, 123] width 14 height 8
copy h6 "Raayek"
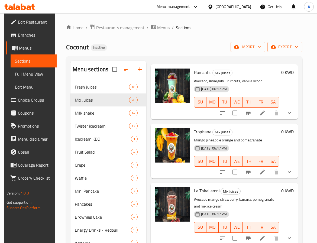
scroll to position [76, 0]
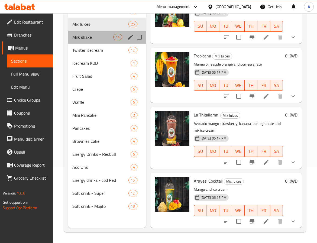
click at [87, 43] on div "Milk shake 14" at bounding box center [107, 37] width 78 height 13
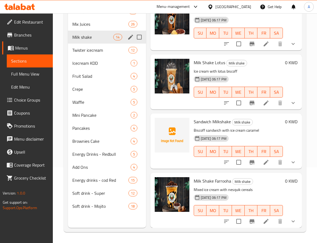
scroll to position [612, 0]
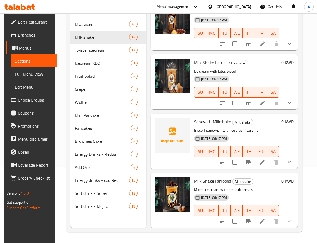
click at [201, 117] on span "Sandwich Milkshake" at bounding box center [212, 121] width 37 height 8
click at [223, 117] on span "Sandwich Milkshake" at bounding box center [212, 121] width 37 height 8
copy h6 "Milkshake"
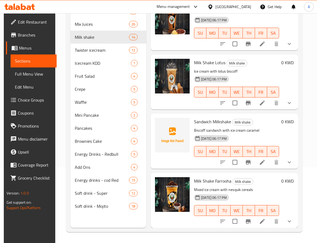
click at [208, 177] on span "Milk Shake Farrooha" at bounding box center [212, 181] width 37 height 8
copy span "Shake"
click at [236, 178] on span "Milk shake" at bounding box center [242, 181] width 20 height 6
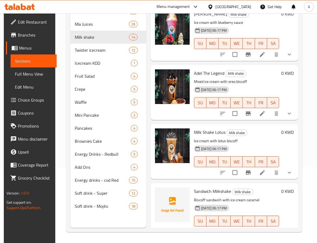
scroll to position [409, 0]
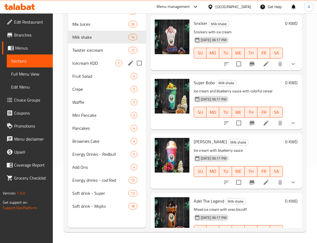
click at [105, 57] on div "Icecream KDD 1" at bounding box center [107, 63] width 78 height 13
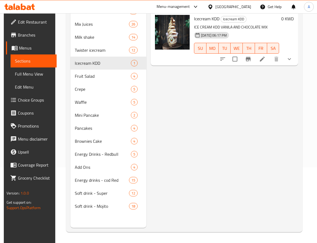
click at [223, 84] on div "Menu items Add Sort Manage items Icecream KDD Icecream KDD ICE CREAM KDD VANILA…" at bounding box center [222, 106] width 152 height 243
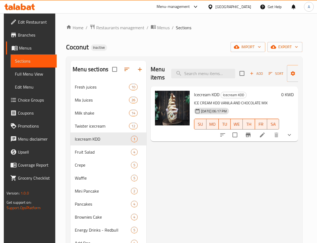
click at [281, 57] on div "Menu sections Fresh juices 10 Mix Juices 26 Milk shake 14 Twister icecream 12 I…" at bounding box center [184, 181] width 236 height 251
click at [286, 50] on span "export" at bounding box center [284, 47] width 26 height 7
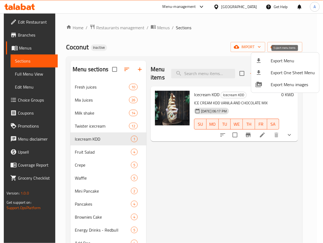
click at [274, 60] on span "Export Menu" at bounding box center [292, 60] width 44 height 6
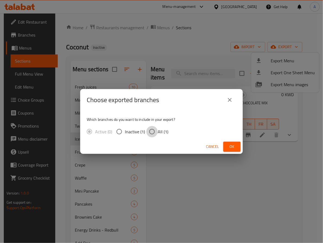
click at [146, 132] on input "All (1)" at bounding box center [151, 131] width 11 height 11
radio input "true"
click at [235, 146] on span "Ok" at bounding box center [231, 146] width 9 height 7
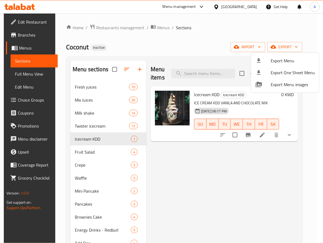
click at [19, 21] on div at bounding box center [161, 121] width 323 height 243
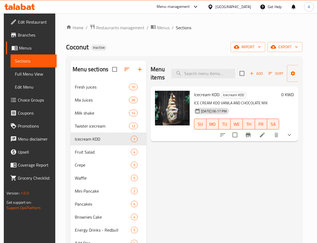
click at [19, 21] on span "Edit Restaurant" at bounding box center [35, 22] width 34 height 6
